Goal: Task Accomplishment & Management: Complete application form

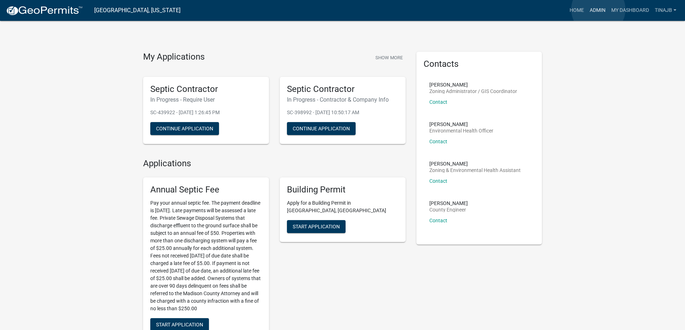
click at [598, 9] on link "Admin" at bounding box center [598, 11] width 22 height 14
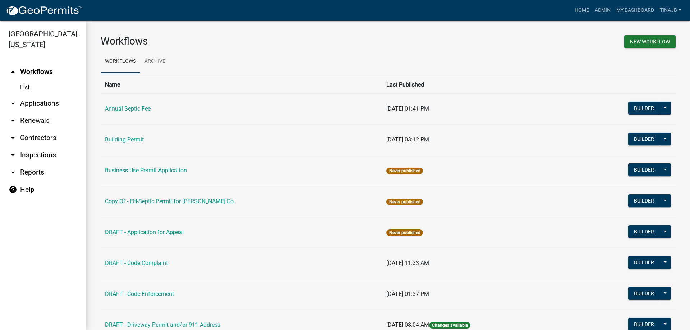
click at [41, 95] on link "arrow_drop_down Applications" at bounding box center [43, 103] width 86 height 17
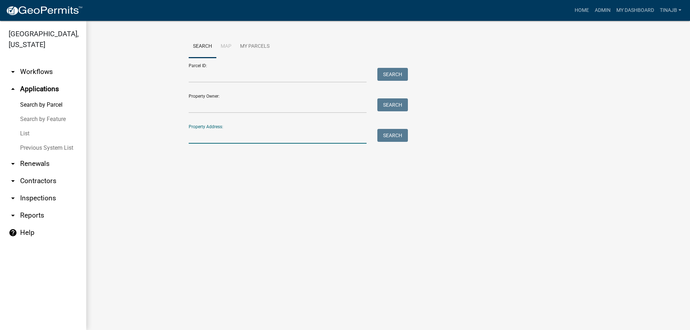
click at [229, 136] on input "Property Address:" at bounding box center [278, 136] width 178 height 15
type input "3206"
click at [392, 139] on button "Search" at bounding box center [392, 135] width 31 height 13
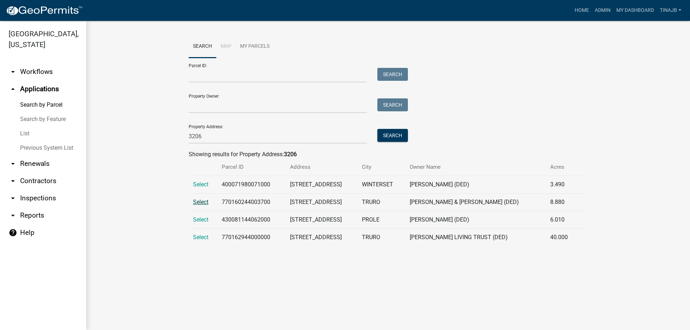
click at [199, 206] on span "Select" at bounding box center [200, 202] width 15 height 7
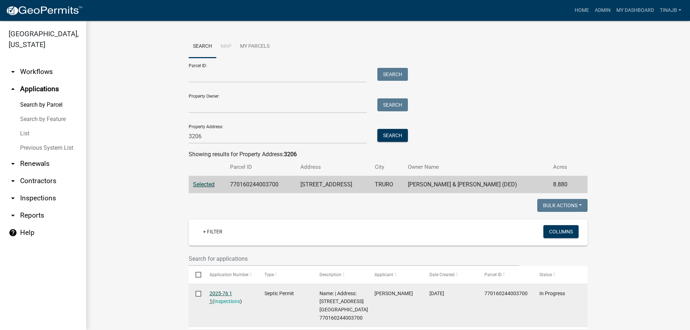
click at [213, 293] on link "2025-76 1 1" at bounding box center [221, 298] width 23 height 14
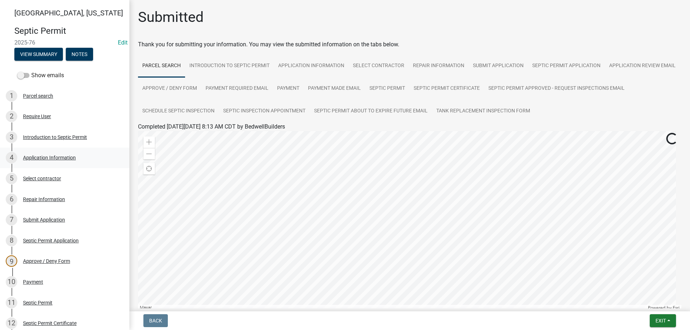
click at [44, 159] on div "Application Information" at bounding box center [49, 157] width 53 height 5
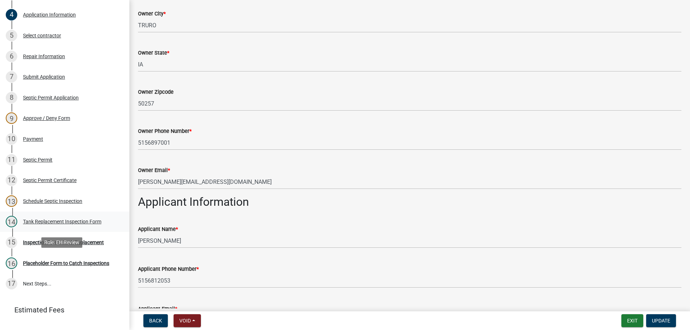
scroll to position [144, 0]
click at [75, 224] on div "14 Tank Replacement Inspection Form" at bounding box center [62, 221] width 112 height 12
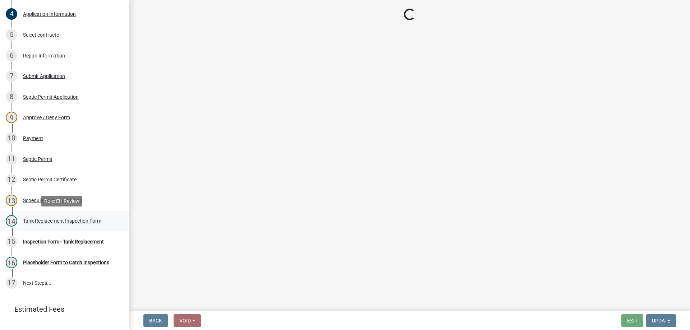
scroll to position [0, 0]
select select "f82f6d8a-826e-4434-8184-19fa7d3693d9"
select select "dbe3a1b9-a4b3-48fa-b9c0-fee70399abae"
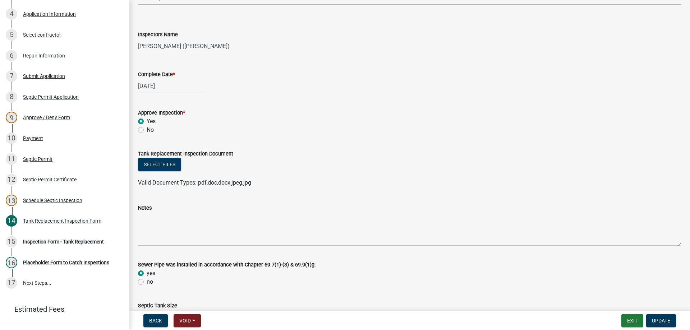
scroll to position [36, 0]
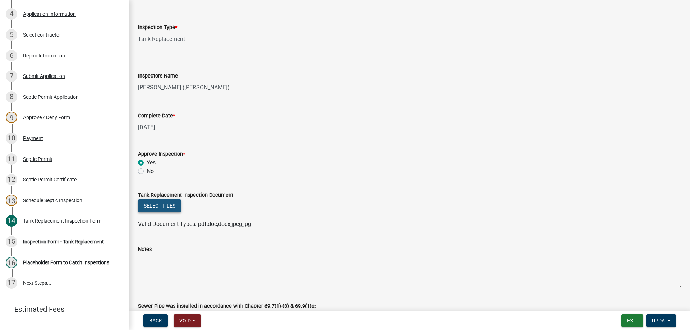
click at [159, 206] on button "Select files" at bounding box center [159, 206] width 43 height 13
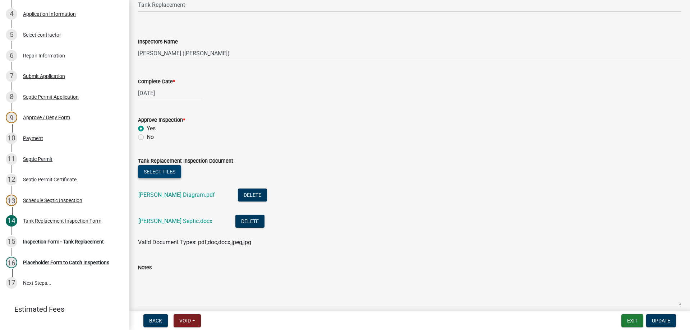
scroll to position [108, 0]
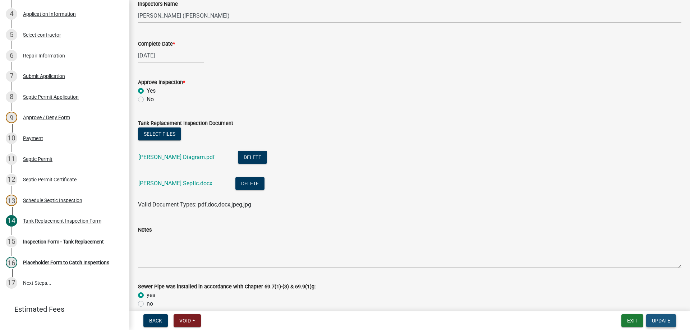
click at [659, 318] on span "Update" at bounding box center [661, 321] width 18 height 6
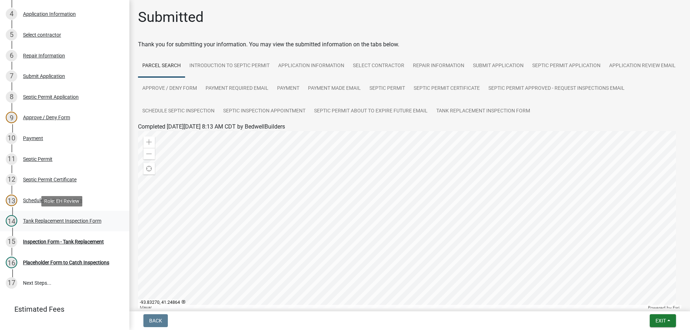
click at [79, 222] on div "Tank Replacement Inspection Form" at bounding box center [62, 221] width 78 height 5
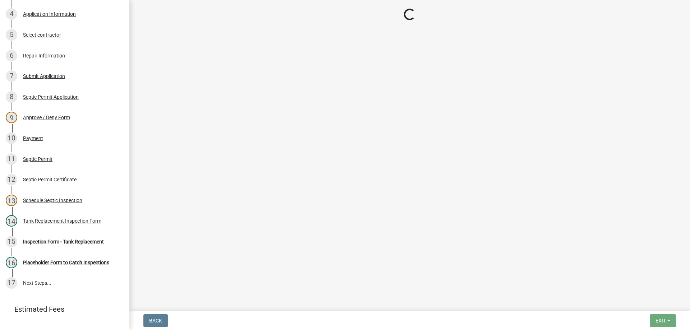
select select "f82f6d8a-826e-4434-8184-19fa7d3693d9"
select select "dbe3a1b9-a4b3-48fa-b9c0-fee70399abae"
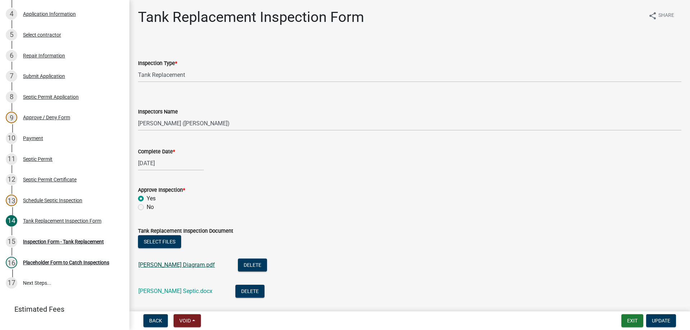
click at [147, 265] on link "[PERSON_NAME] Diagram.pdf" at bounding box center [176, 265] width 77 height 7
click at [157, 294] on link "[PERSON_NAME] Septic.docx" at bounding box center [175, 291] width 74 height 7
click at [61, 243] on div "Inspection Form - Tank Replacement" at bounding box center [63, 241] width 81 height 5
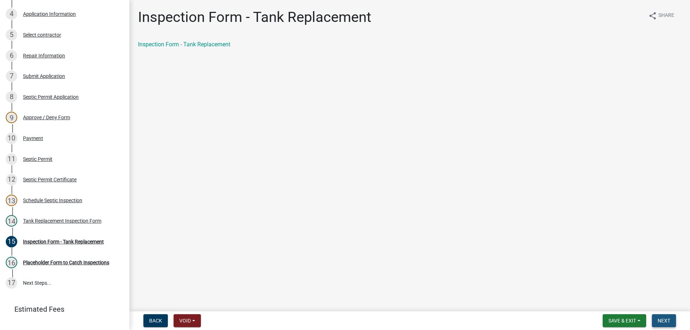
click at [659, 317] on button "Next" at bounding box center [664, 321] width 24 height 13
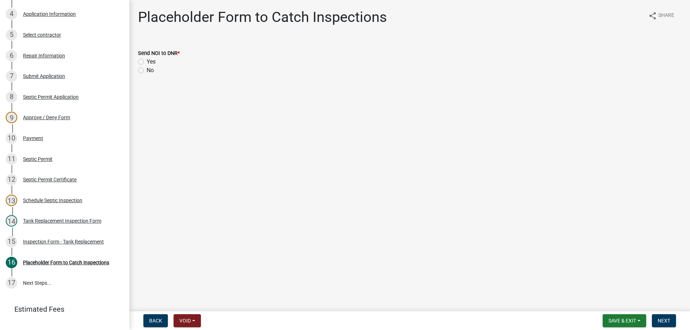
click at [147, 72] on label "No" at bounding box center [150, 70] width 7 height 9
click at [147, 71] on input "No" at bounding box center [149, 68] width 5 height 5
radio input "true"
click at [672, 322] on button "Next" at bounding box center [664, 321] width 24 height 13
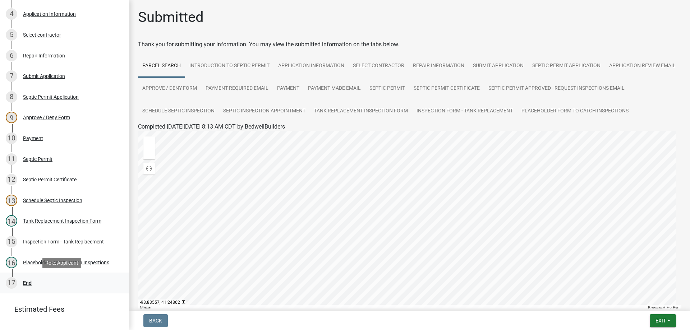
click at [29, 284] on div "End" at bounding box center [27, 283] width 9 height 5
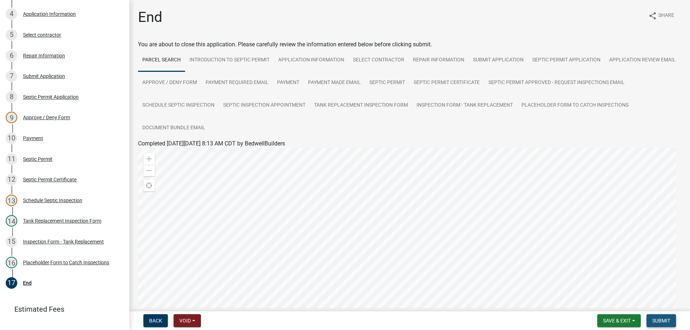
click at [653, 320] on span "Submit" at bounding box center [661, 321] width 18 height 6
